Goal: Check status: Check status

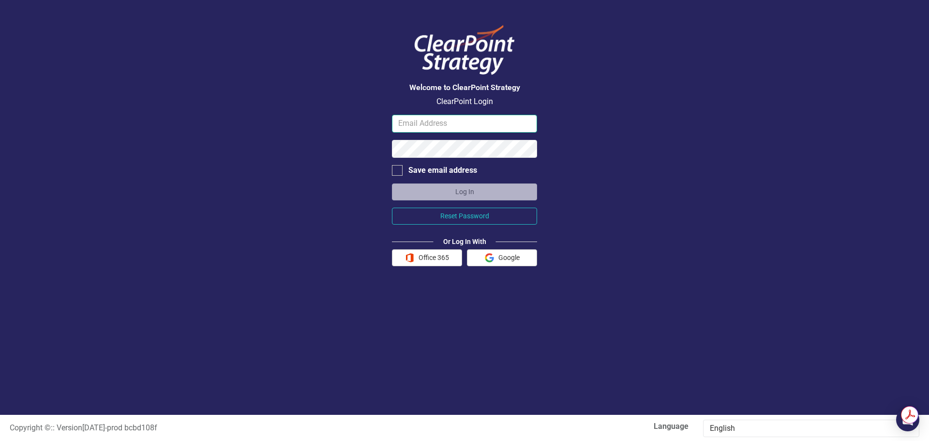
click at [436, 127] on input "email" at bounding box center [464, 124] width 145 height 18
drag, startPoint x: 445, startPoint y: 123, endPoint x: 351, endPoint y: 121, distance: 93.5
click at [351, 121] on div "Welcome to ClearPoint Strategy ClearPoint Login linda.williams@santeecooper.com…" at bounding box center [464, 207] width 929 height 415
click at [466, 192] on button "Log In" at bounding box center [464, 191] width 145 height 17
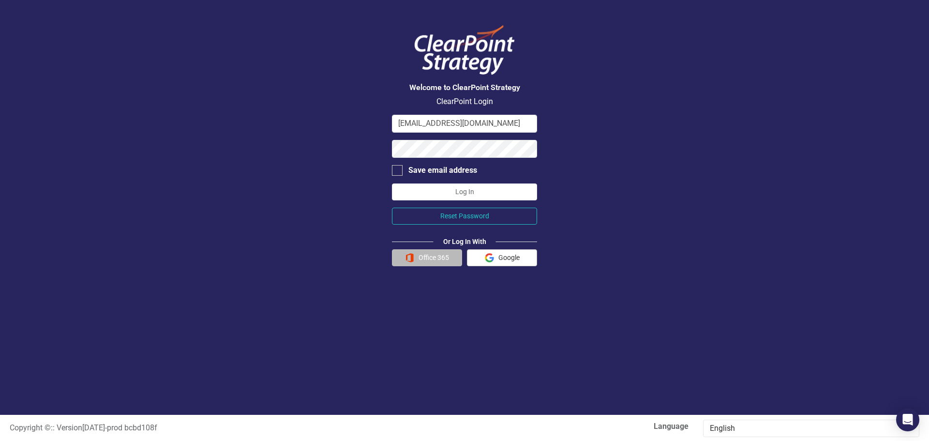
click at [426, 258] on button "Office 365" at bounding box center [427, 257] width 70 height 17
click at [366, 144] on div "Welcome to ClearPoint Strategy ClearPoint Login lcwillia@santeecooper.com Save …" at bounding box center [464, 207] width 929 height 415
click at [446, 191] on button "Log In" at bounding box center [464, 191] width 145 height 17
drag, startPoint x: 421, startPoint y: 123, endPoint x: 354, endPoint y: 117, distance: 67.1
click at [354, 117] on div "Welcome to ClearPoint Strategy ClearPoint Login lcwillia@santeecooper.com Save …" at bounding box center [464, 207] width 929 height 415
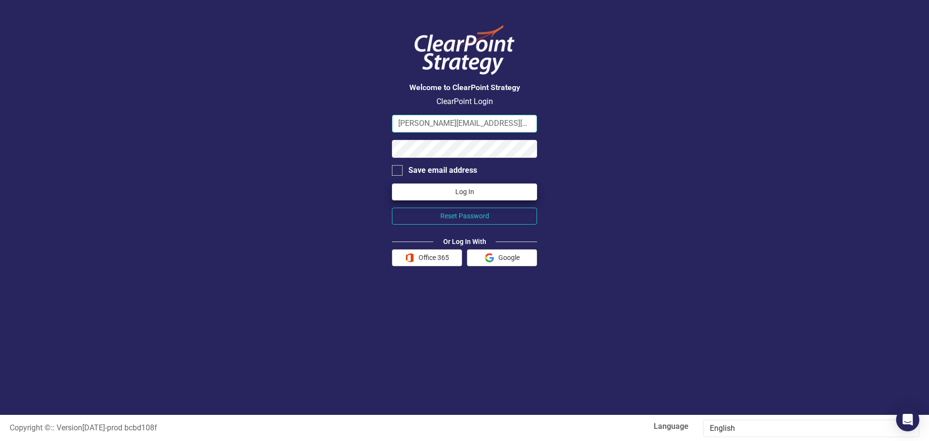
type input "linda.williams@santeecooper.com"
click at [446, 193] on button "Log In" at bounding box center [464, 191] width 145 height 17
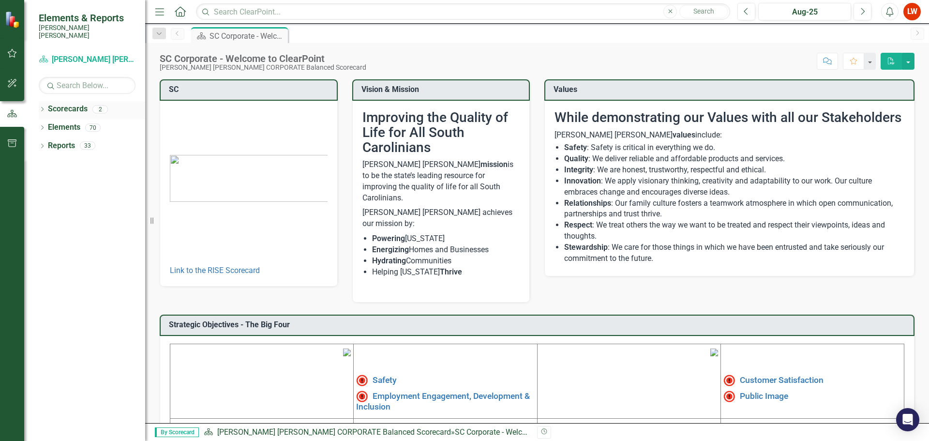
click at [42, 107] on icon at bounding box center [42, 109] width 2 height 4
click at [80, 122] on link "[PERSON_NAME] [PERSON_NAME] CORPORATE Balanced Scorecard" at bounding box center [99, 127] width 92 height 11
click at [96, 140] on link "RISE: [PERSON_NAME] [PERSON_NAME] Recognizing Innovation, Safety and Excellence" at bounding box center [99, 145] width 92 height 11
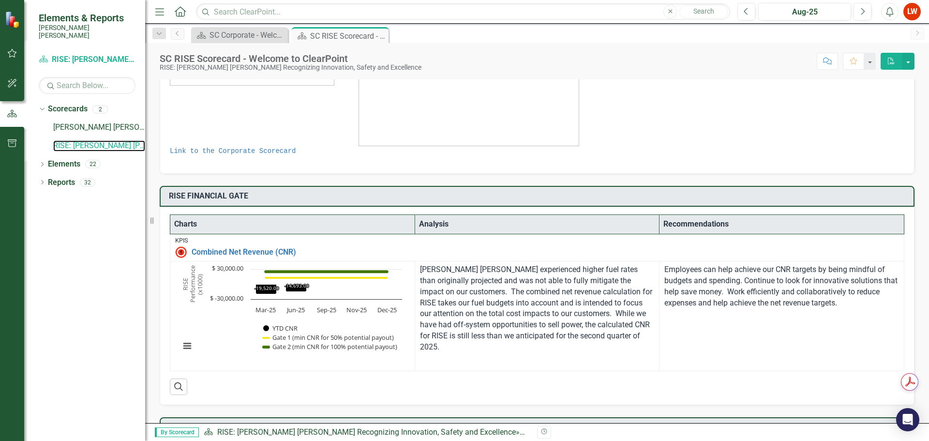
scroll to position [145, 0]
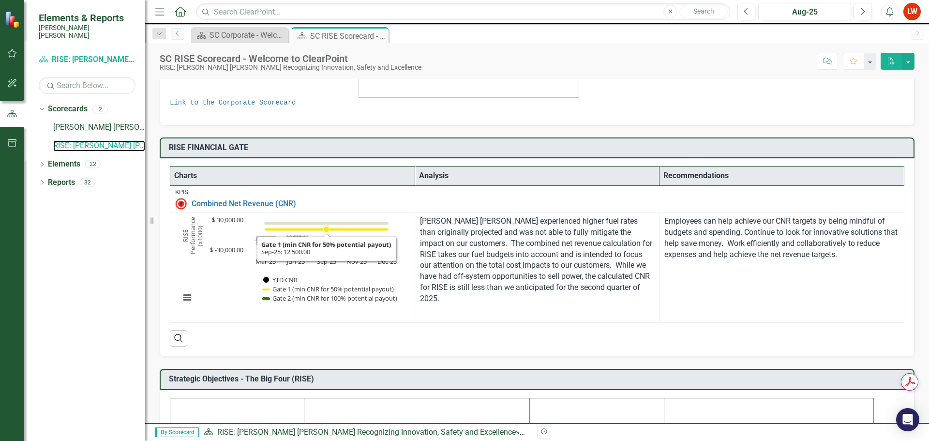
click at [326, 230] on icon "Sep-25, 12,500. Gate 1 (min CNR for 50% potential payout)." at bounding box center [327, 230] width 6 height 6
click at [184, 302] on button "View chart menu, Chart" at bounding box center [188, 298] width 14 height 14
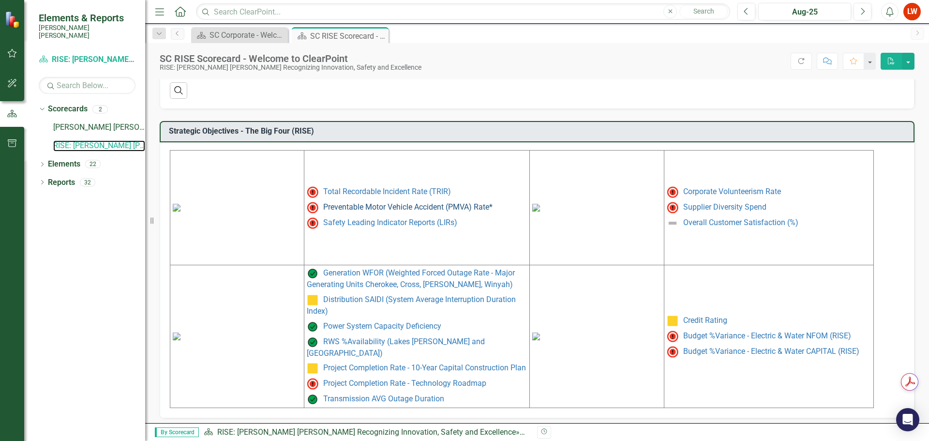
scroll to position [395, 0]
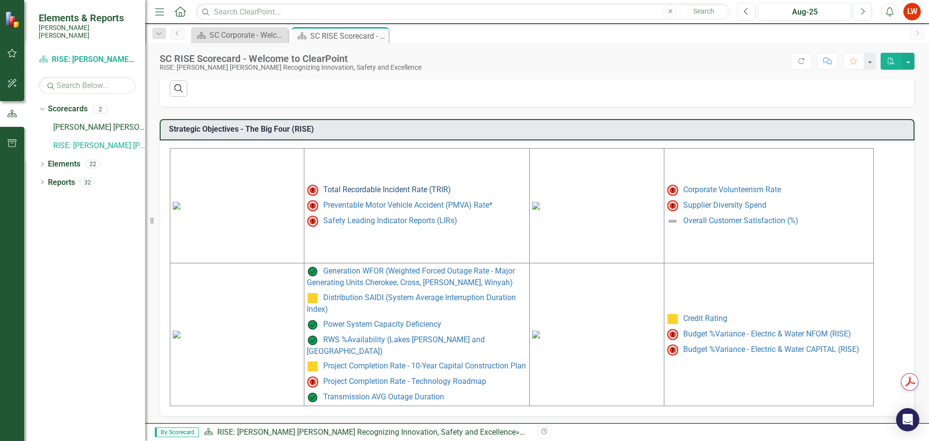
click at [375, 186] on link "Total Recordable Incident Rate (TRIR)" at bounding box center [387, 189] width 128 height 9
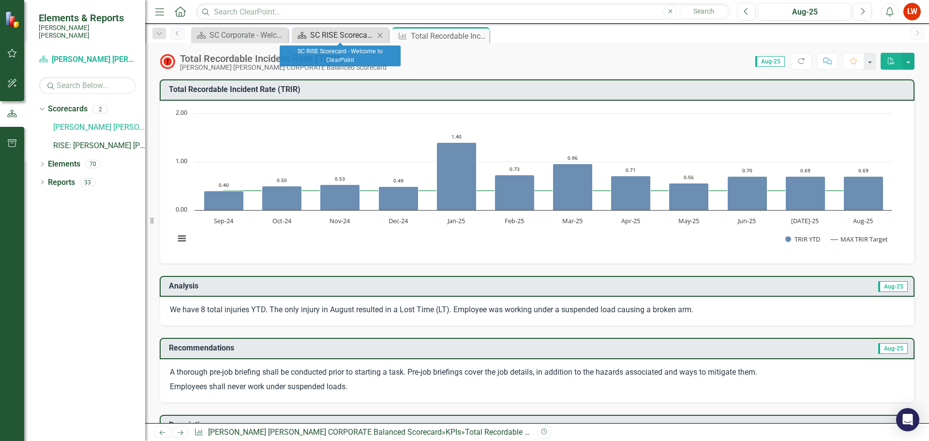
click at [357, 36] on div "SC RISE Scorecard - Welcome to ClearPoint" at bounding box center [342, 35] width 64 height 12
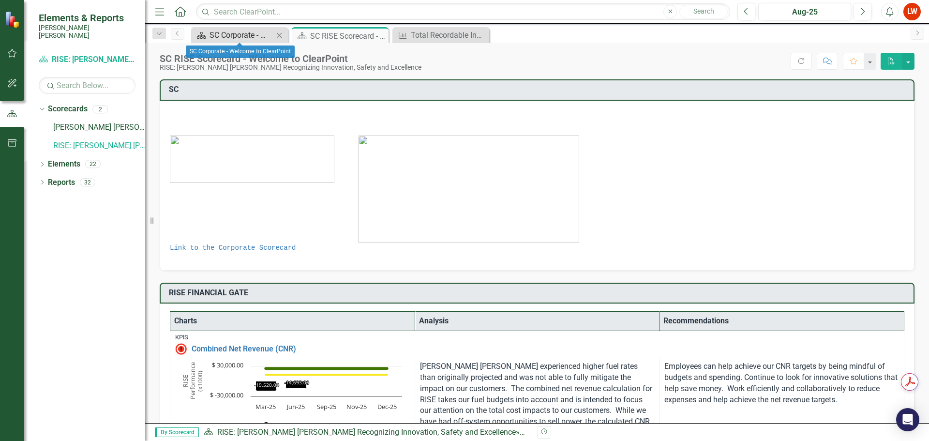
click at [240, 39] on div "SC Corporate - Welcome to ClearPoint" at bounding box center [242, 35] width 64 height 12
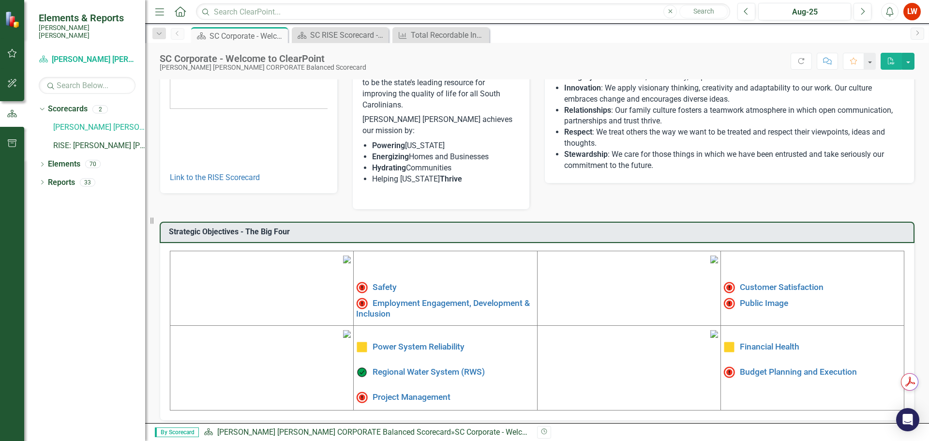
scroll to position [97, 0]
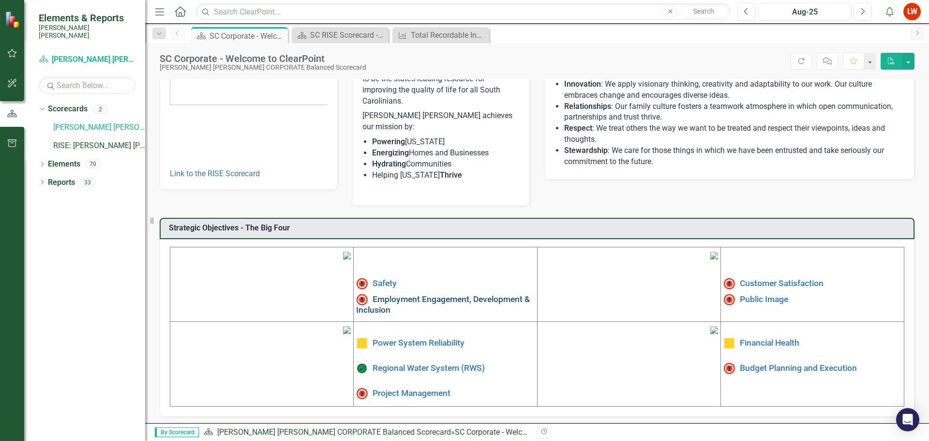
click at [424, 294] on link "Employment Engagement, Development & Inclusion" at bounding box center [443, 304] width 174 height 20
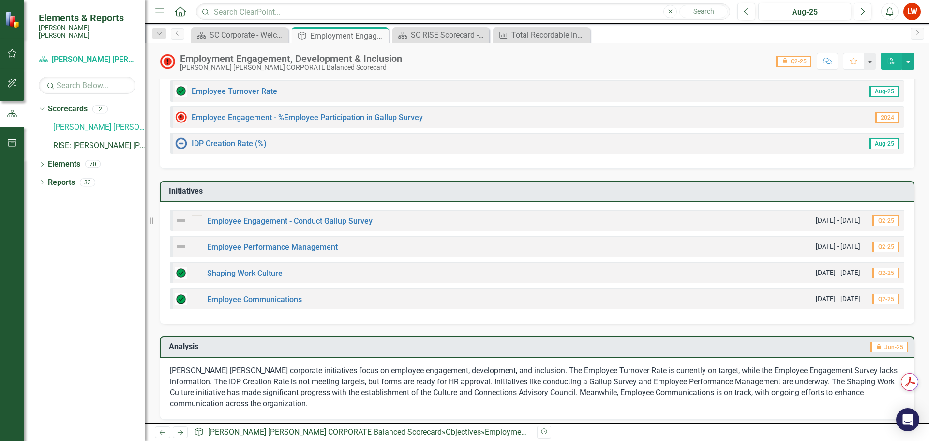
scroll to position [32, 0]
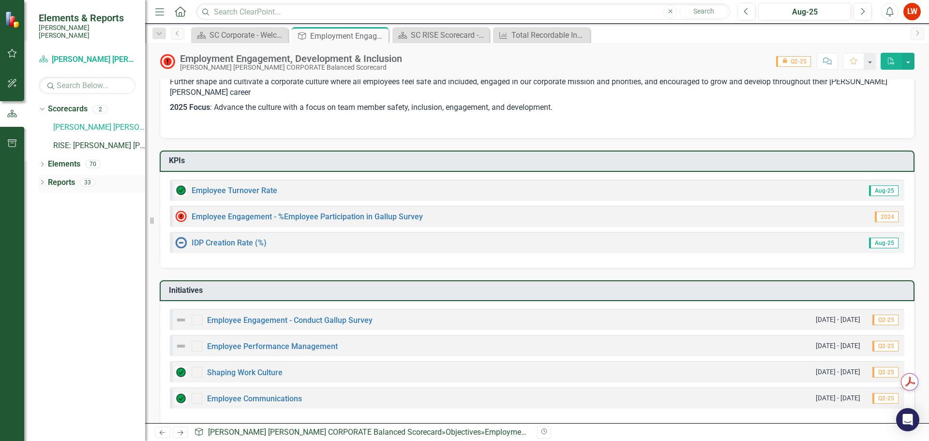
click at [59, 177] on link "Reports" at bounding box center [61, 182] width 27 height 11
click at [80, 175] on div "Reports 33" at bounding box center [96, 184] width 97 height 18
click at [95, 178] on div "33" at bounding box center [87, 182] width 15 height 8
click at [58, 159] on link "Elements" at bounding box center [64, 164] width 32 height 11
drag, startPoint x: 109, startPoint y: 158, endPoint x: 115, endPoint y: 160, distance: 5.7
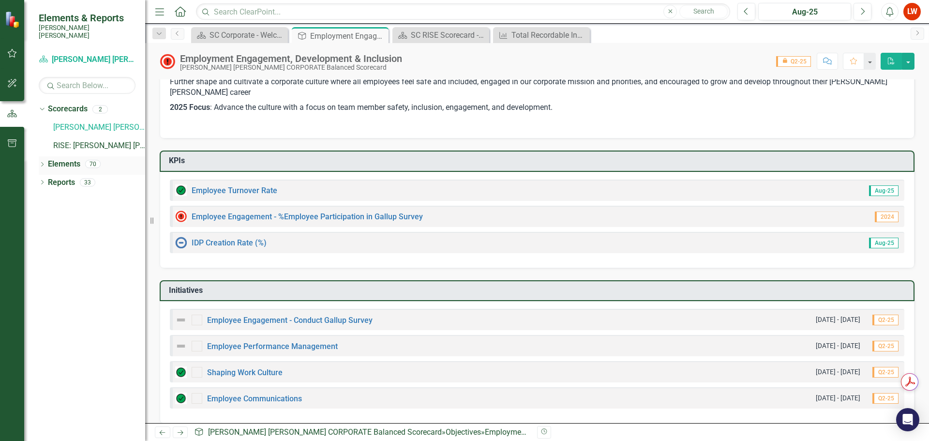
click at [115, 160] on div "Elements 70" at bounding box center [96, 165] width 97 height 18
click at [110, 140] on link "RISE: [PERSON_NAME] [PERSON_NAME] Recognizing Innovation, Safety and Excellence" at bounding box center [99, 145] width 92 height 11
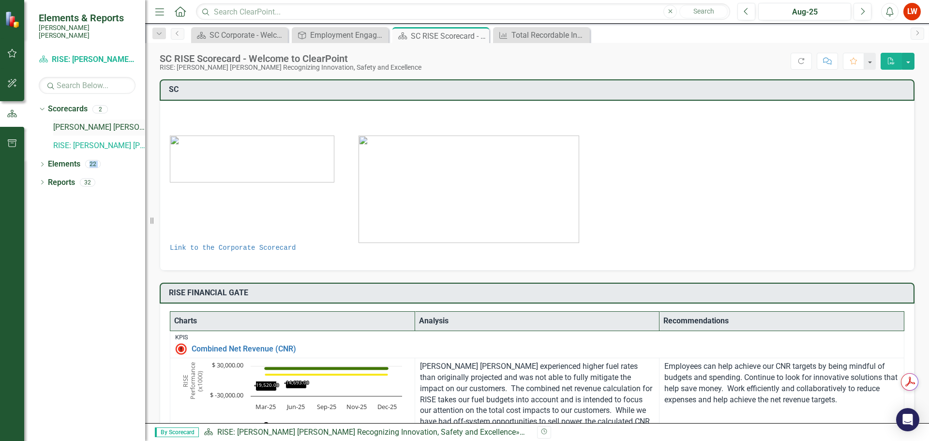
click at [89, 122] on link "[PERSON_NAME] [PERSON_NAME] CORPORATE Balanced Scorecard" at bounding box center [99, 127] width 92 height 11
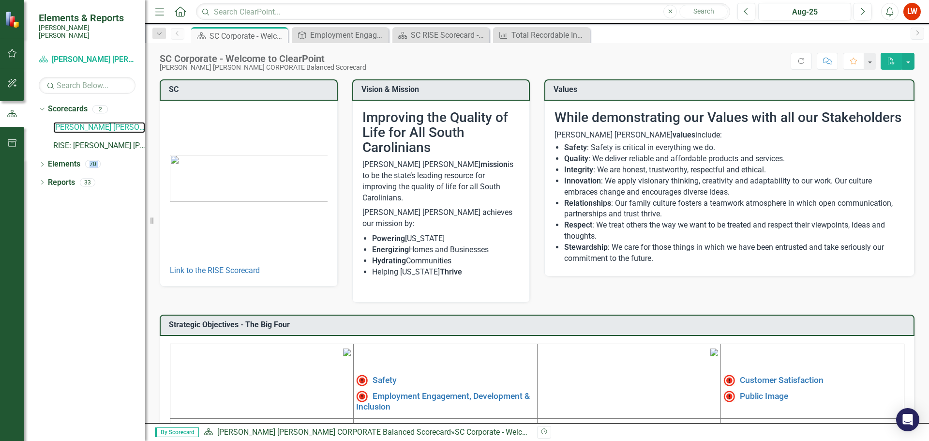
scroll to position [145, 0]
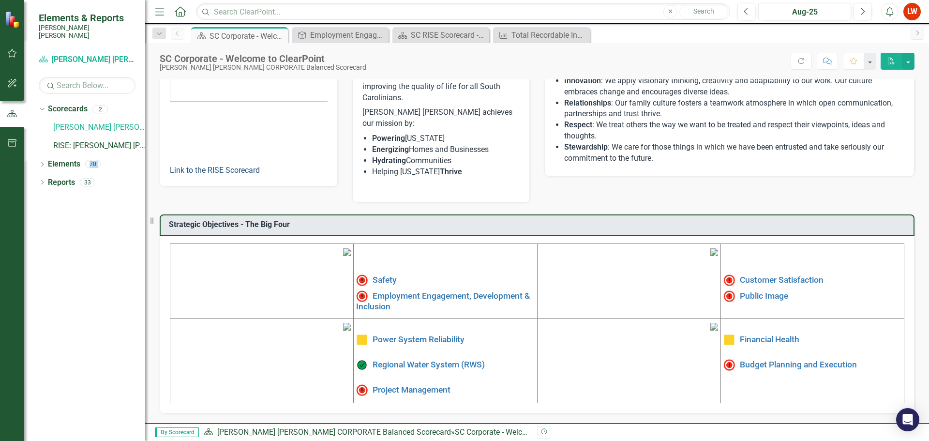
click at [207, 166] on link "Link to the RISE Scorecard" at bounding box center [215, 170] width 90 height 9
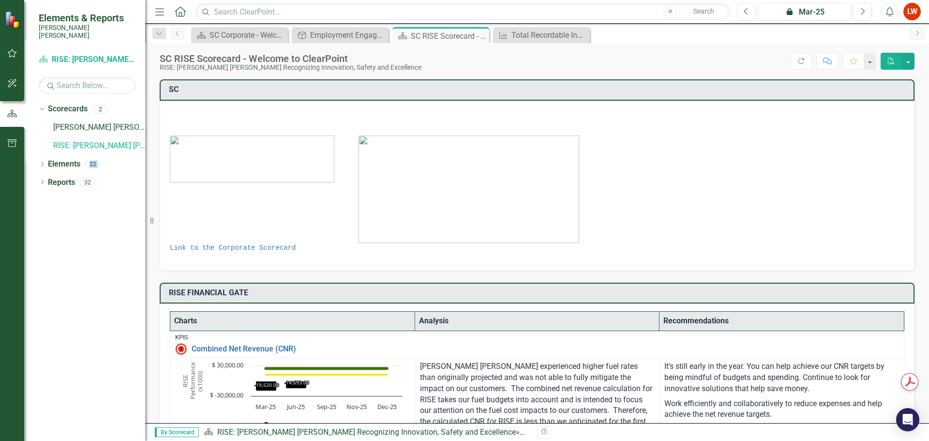
scroll to position [290, 0]
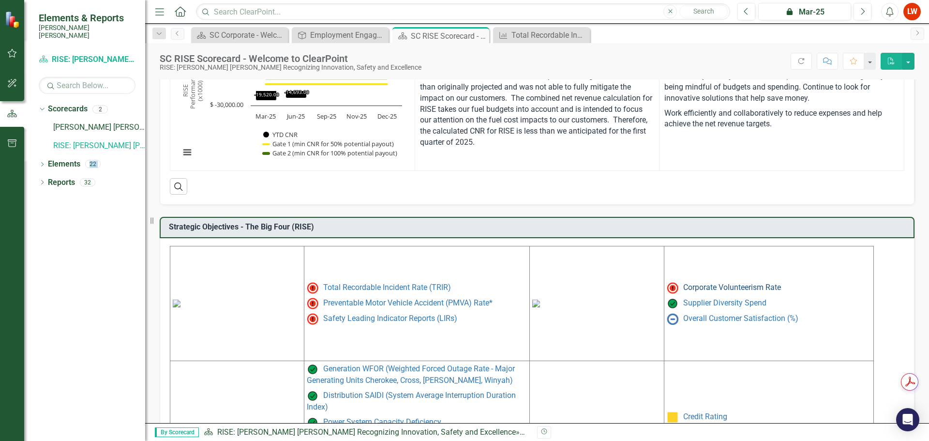
click at [736, 289] on link "Corporate Volunteerism Rate" at bounding box center [733, 287] width 98 height 9
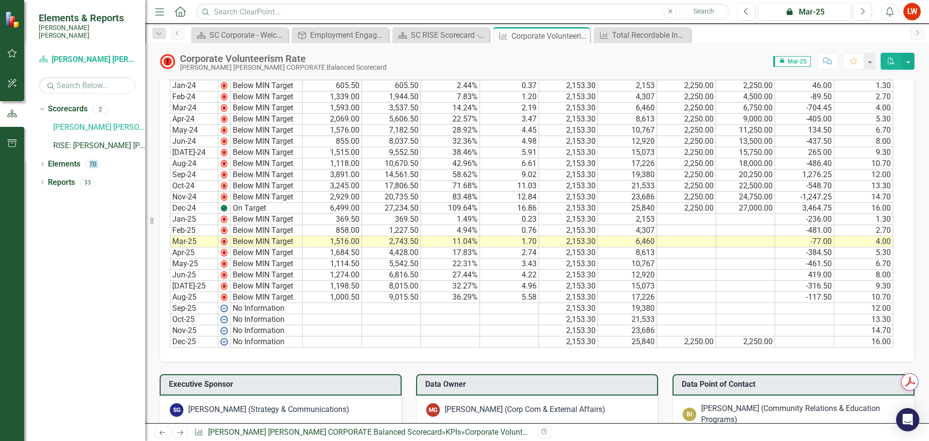
scroll to position [678, 0]
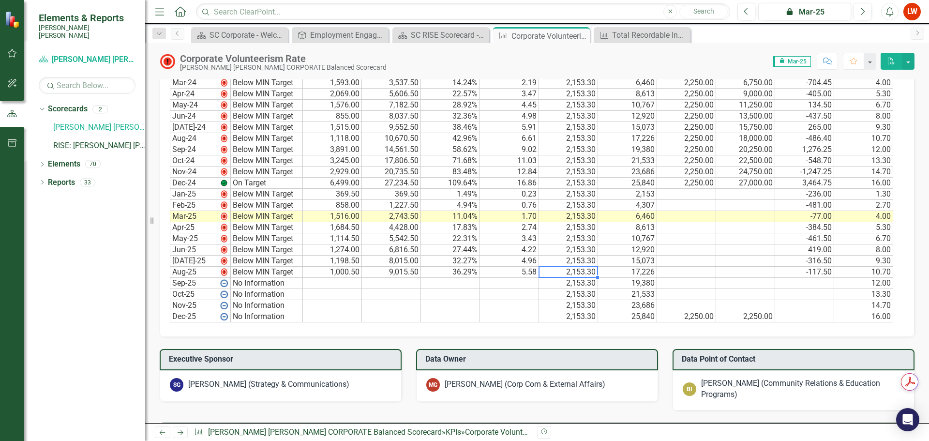
click at [560, 274] on td "2,153.30" at bounding box center [568, 272] width 59 height 11
click at [501, 274] on td "5.58" at bounding box center [509, 272] width 59 height 11
click at [434, 295] on td at bounding box center [450, 294] width 59 height 11
click at [260, 216] on td "Below MIN Target" at bounding box center [267, 216] width 72 height 11
click at [224, 216] on img at bounding box center [224, 217] width 8 height 8
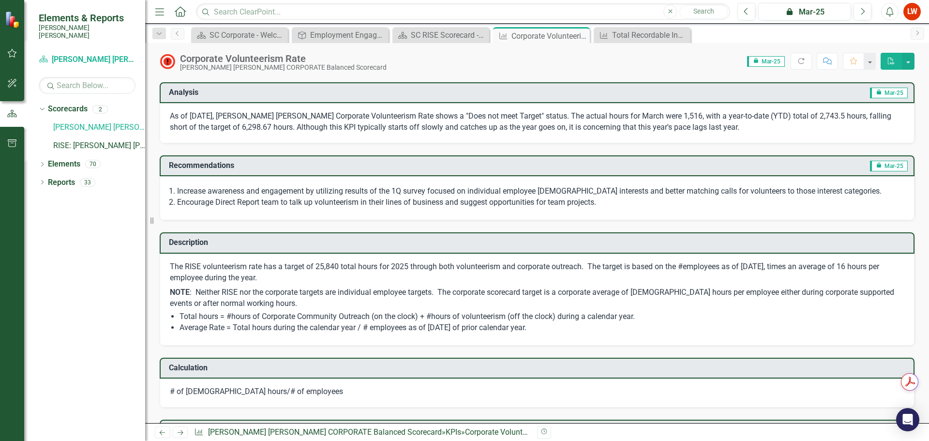
scroll to position [0, 0]
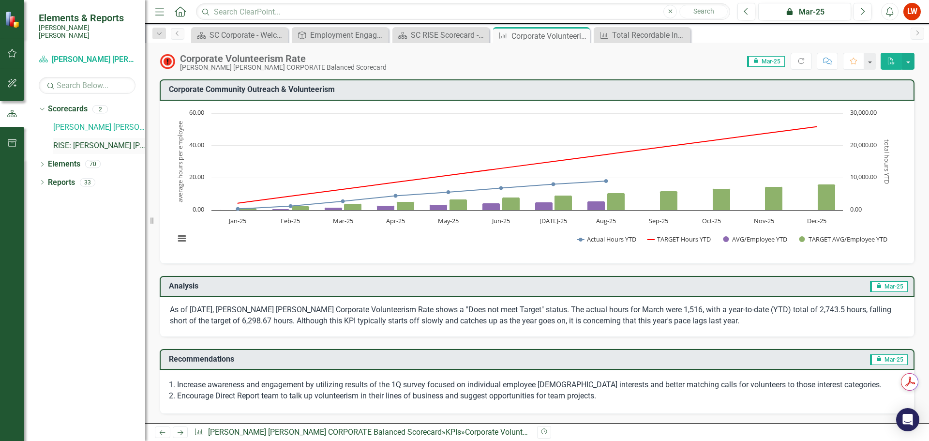
click at [91, 140] on link "RISE: [PERSON_NAME] [PERSON_NAME] Recognizing Innovation, Safety and Excellence" at bounding box center [99, 145] width 92 height 11
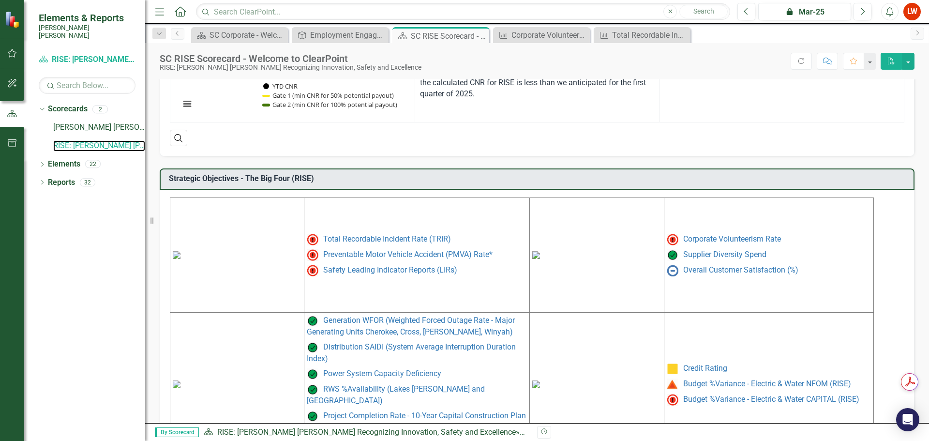
scroll to position [395, 0]
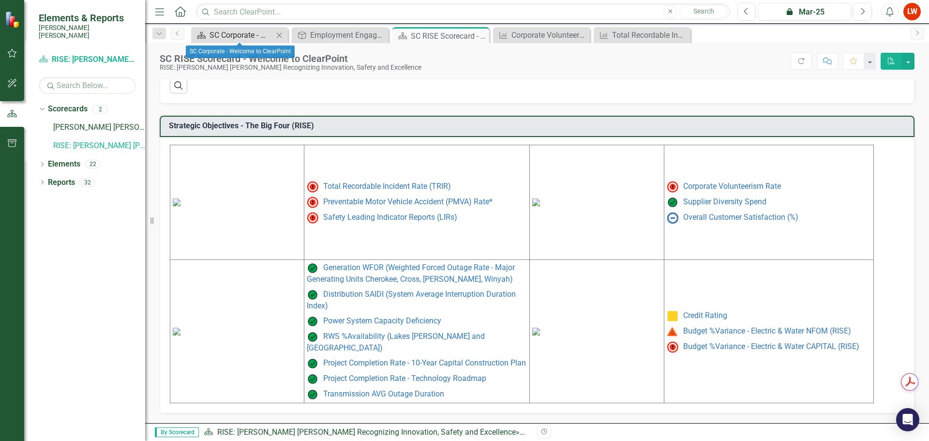
click at [236, 34] on div "SC Corporate - Welcome to ClearPoint" at bounding box center [242, 35] width 64 height 12
